Goal: Check status: Check status

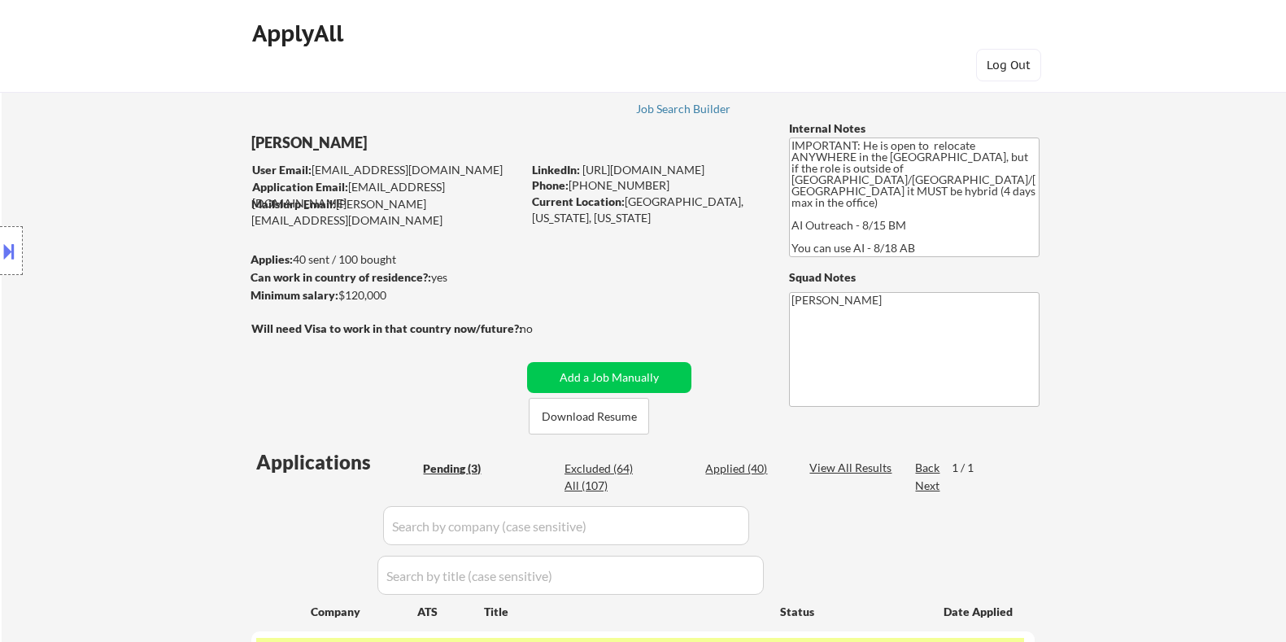
select select ""pending""
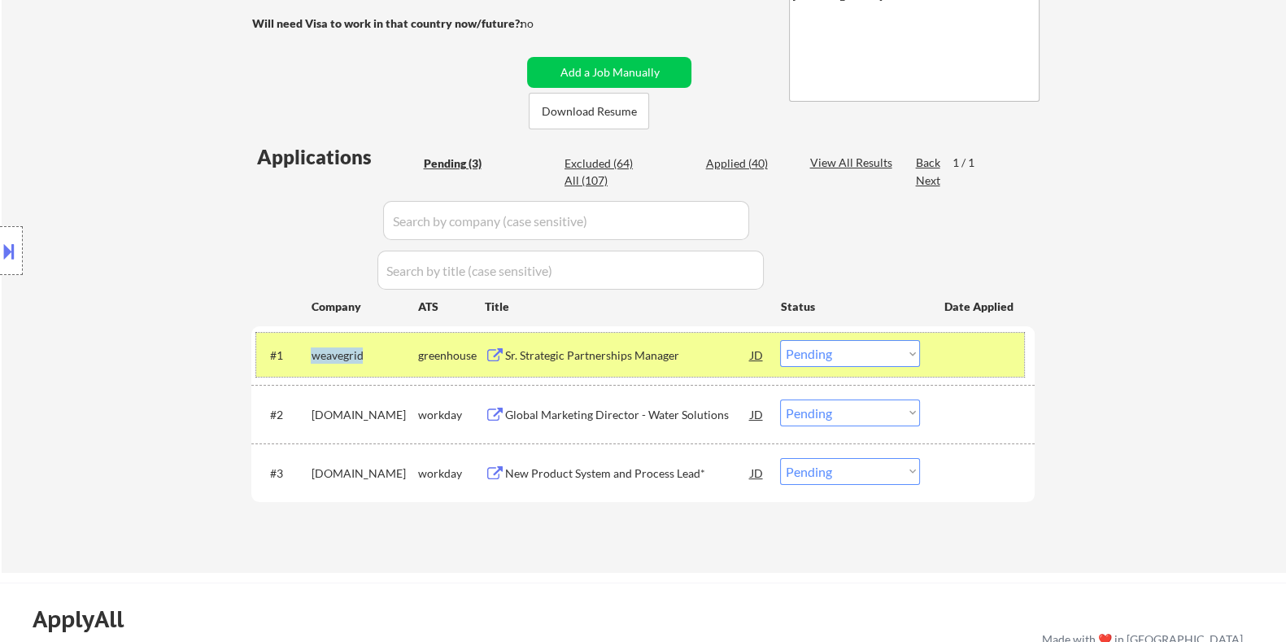
drag, startPoint x: 379, startPoint y: 351, endPoint x: 309, endPoint y: 356, distance: 70.1
click at [309, 356] on div "#1 weavegrid greenhouse Sr. Strategic Partnerships Manager JD Choose an option.…" at bounding box center [640, 355] width 768 height 44
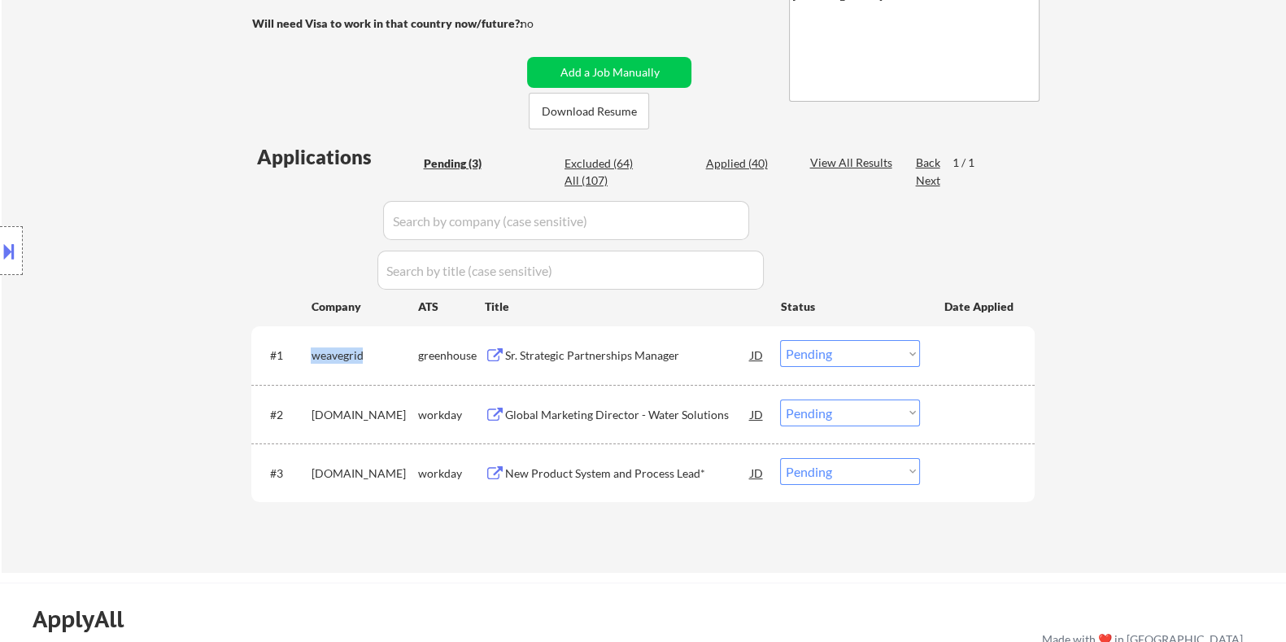
copy div "weavegrid"
click at [859, 351] on select "Choose an option... Pending Applied Excluded (Questions) Excluded (Expired) Exc…" at bounding box center [850, 353] width 140 height 27
click at [780, 340] on select "Choose an option... Pending Applied Excluded (Questions) Excluded (Expired) Exc…" at bounding box center [850, 353] width 140 height 27
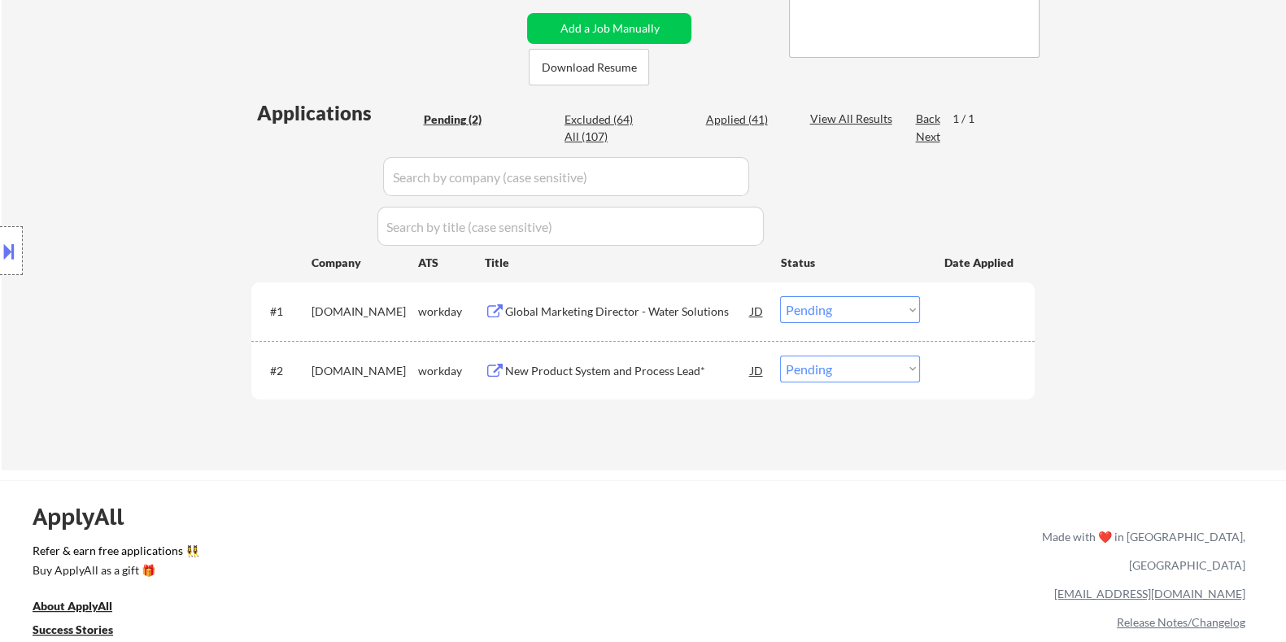
scroll to position [406, 0]
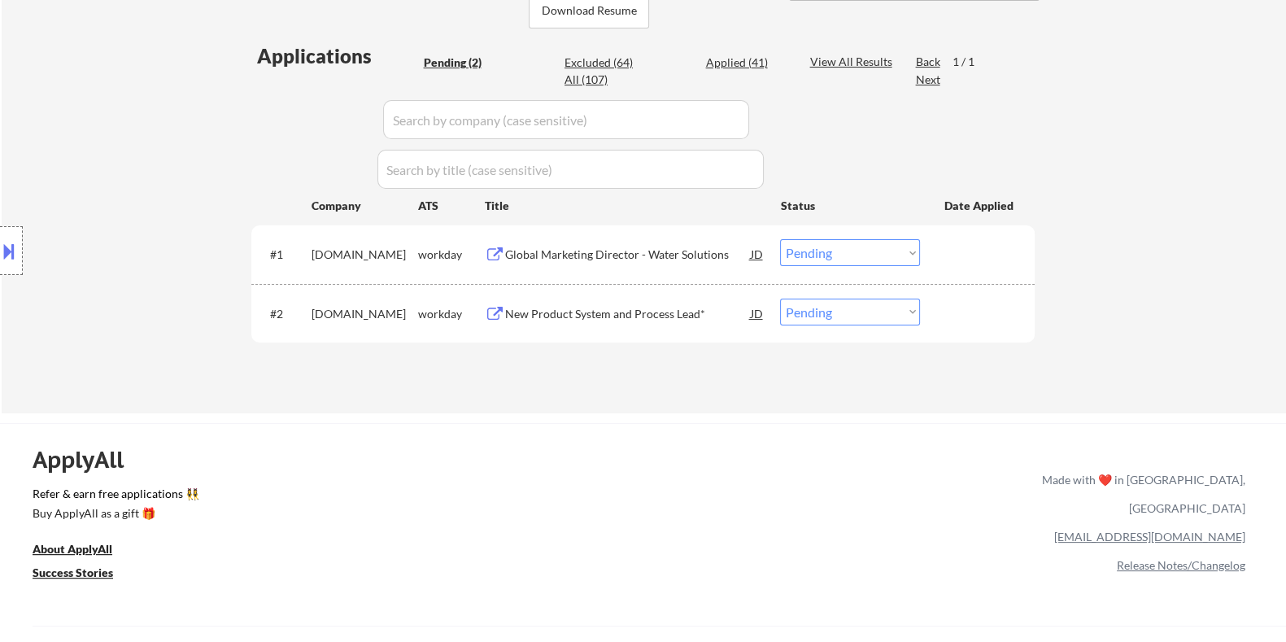
click at [569, 247] on div "Global Marketing Director - Water Solutions" at bounding box center [627, 254] width 246 height 16
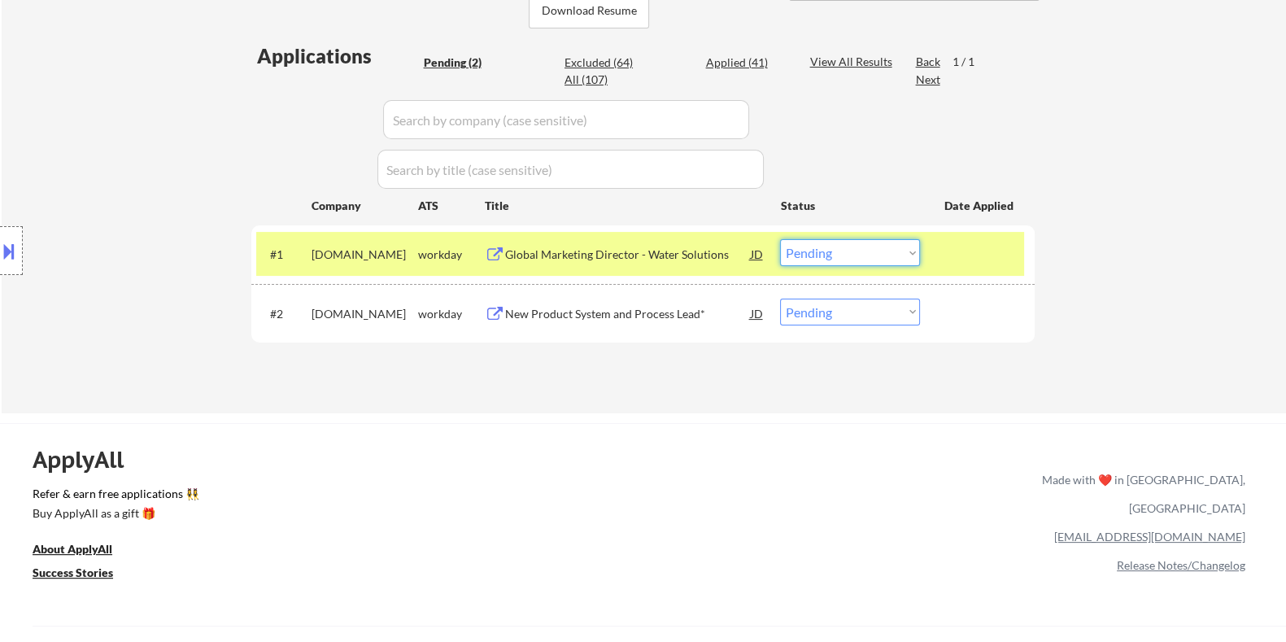
click at [831, 259] on select "Choose an option... Pending Applied Excluded (Questions) Excluded (Expired) Exc…" at bounding box center [850, 252] width 140 height 27
click at [780, 239] on select "Choose an option... Pending Applied Excluded (Questions) Excluded (Expired) Exc…" at bounding box center [850, 252] width 140 height 27
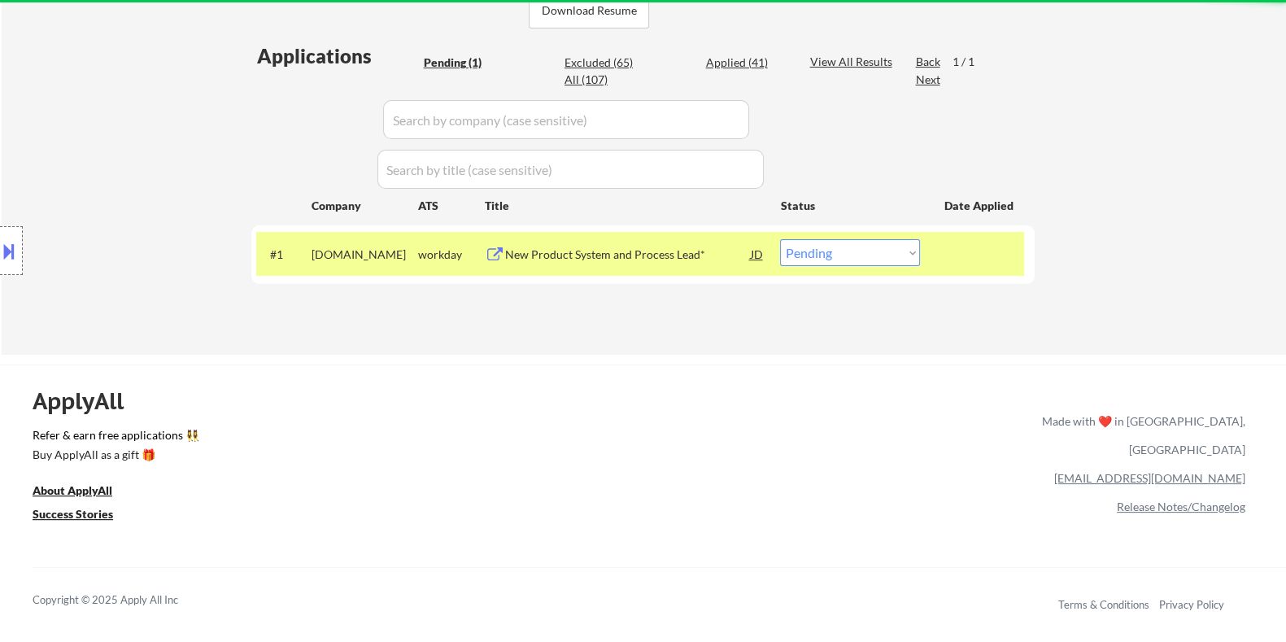
click at [623, 246] on div "New Product System and Process Lead*" at bounding box center [627, 254] width 246 height 16
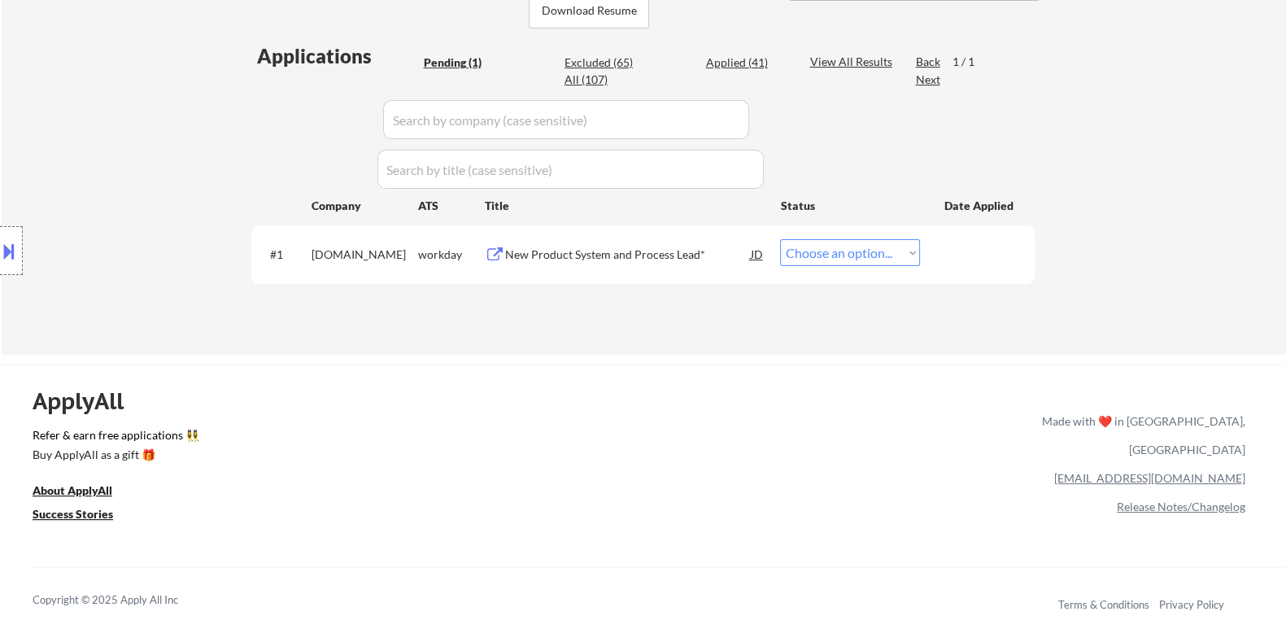
select select ""pending""
